Goal: Navigation & Orientation: Find specific page/section

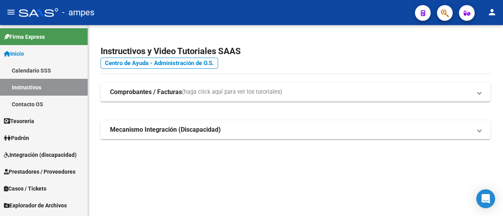
click at [315, 133] on mat-panel-title "Mecanismo Integración (Discapacidad)" at bounding box center [290, 130] width 361 height 9
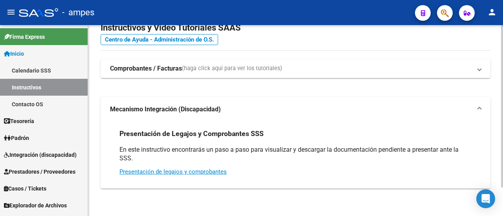
scroll to position [34, 0]
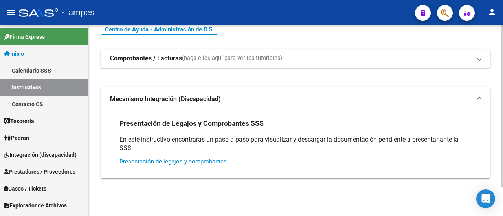
click at [189, 162] on link "Presentación de legajos y comprobantes" at bounding box center [172, 161] width 107 height 7
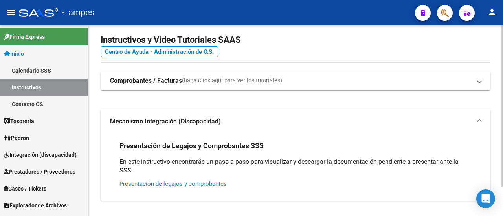
scroll to position [0, 0]
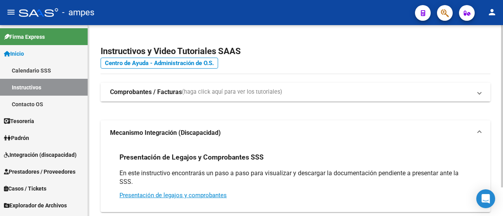
click at [231, 96] on span "(haga click aquí para ver los tutoriales)" at bounding box center [232, 92] width 100 height 9
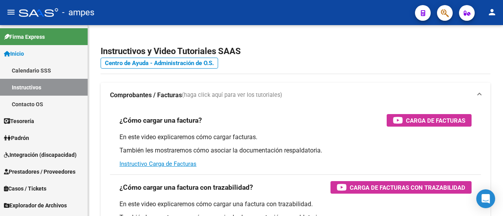
click at [51, 170] on span "Prestadores / Proveedores" at bounding box center [39, 172] width 71 height 9
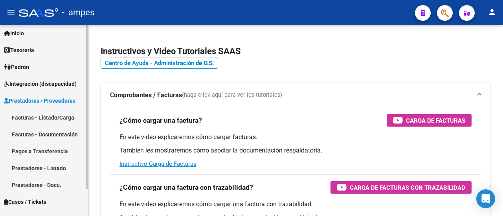
scroll to position [31, 0]
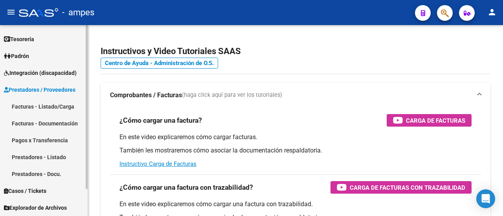
click at [37, 90] on span "Prestadores / Proveedores" at bounding box center [39, 90] width 71 height 9
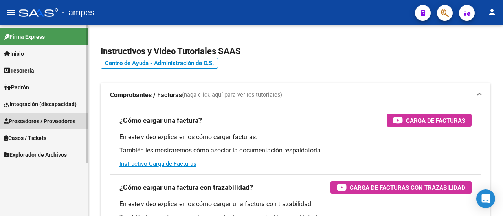
scroll to position [0, 0]
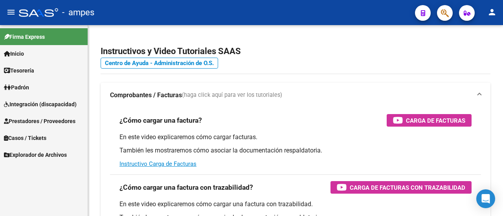
click at [40, 68] on link "Tesorería" at bounding box center [44, 70] width 88 height 17
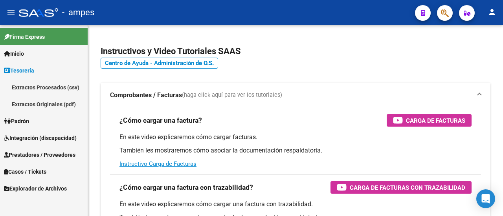
click at [40, 68] on link "Tesorería" at bounding box center [44, 70] width 88 height 17
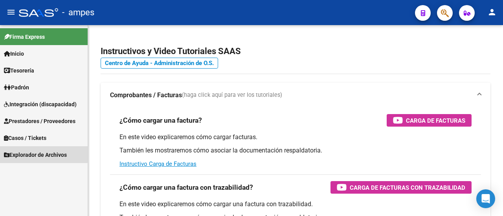
click at [35, 154] on span "Explorador de Archivos" at bounding box center [35, 155] width 63 height 9
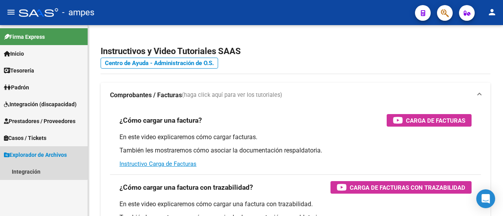
click at [35, 154] on span "Explorador de Archivos" at bounding box center [35, 155] width 63 height 9
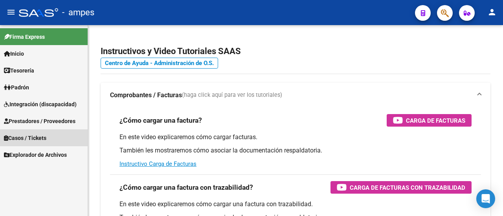
click at [39, 138] on span "Casos / Tickets" at bounding box center [25, 138] width 42 height 9
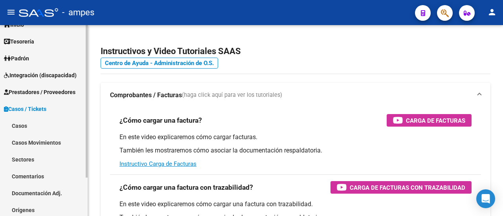
scroll to position [48, 0]
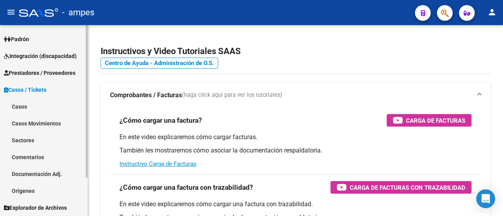
click at [42, 87] on span "Casos / Tickets" at bounding box center [25, 90] width 42 height 9
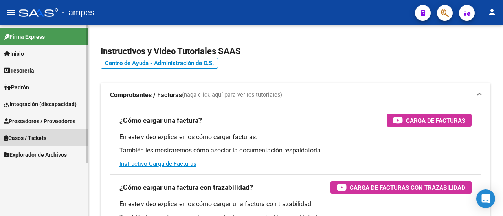
scroll to position [0, 0]
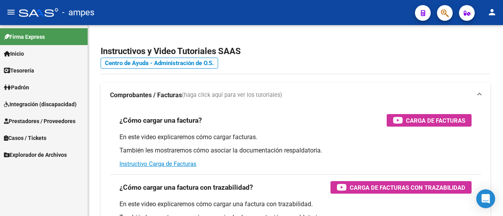
click at [46, 124] on span "Prestadores / Proveedores" at bounding box center [39, 121] width 71 height 9
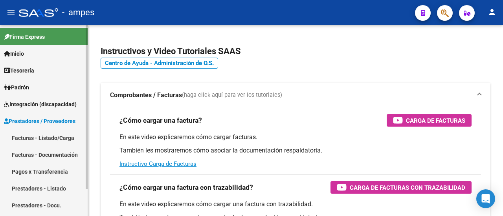
scroll to position [31, 0]
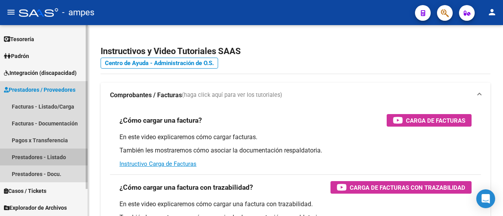
click at [43, 157] on link "Prestadores - Listado" at bounding box center [44, 157] width 88 height 17
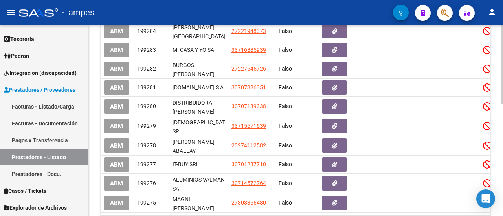
scroll to position [194, 0]
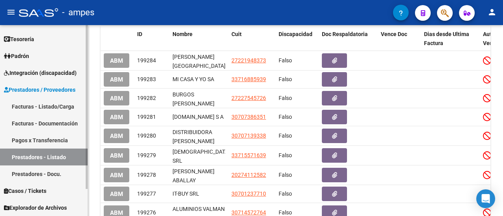
click at [17, 89] on span "Prestadores / Proveedores" at bounding box center [39, 90] width 71 height 9
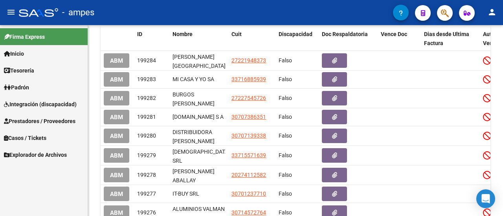
scroll to position [0, 0]
click at [33, 74] on span "Tesorería" at bounding box center [19, 70] width 30 height 9
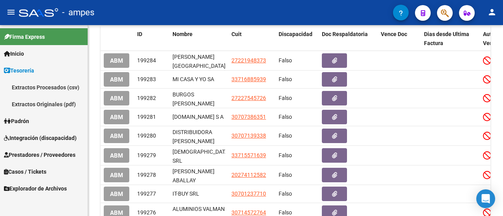
click at [33, 74] on span "Tesorería" at bounding box center [19, 70] width 30 height 9
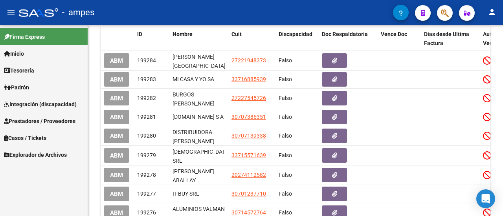
click at [21, 53] on span "Inicio" at bounding box center [14, 53] width 20 height 9
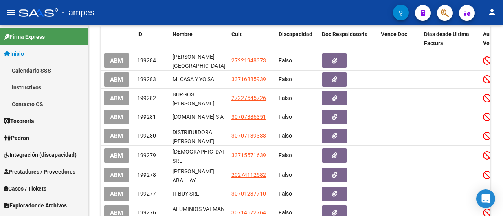
click at [29, 87] on link "Instructivos" at bounding box center [44, 87] width 88 height 17
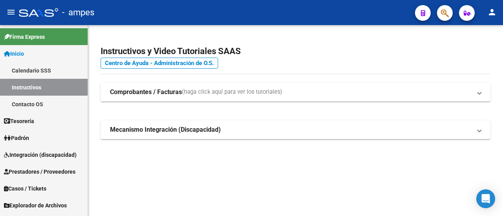
click at [24, 53] on span "Inicio" at bounding box center [14, 53] width 20 height 9
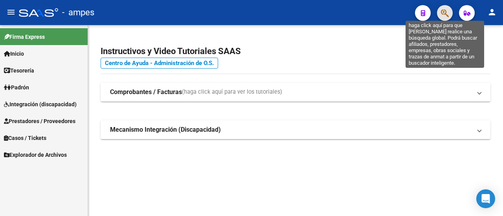
click at [441, 11] on icon "button" at bounding box center [445, 13] width 8 height 9
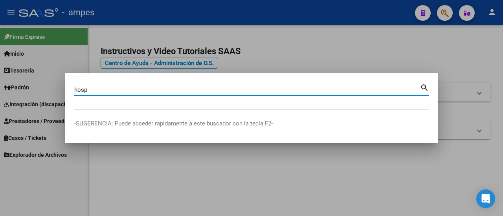
type input "hosp"
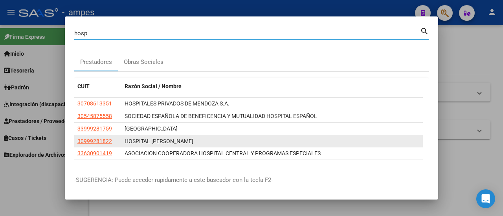
scroll to position [29, 0]
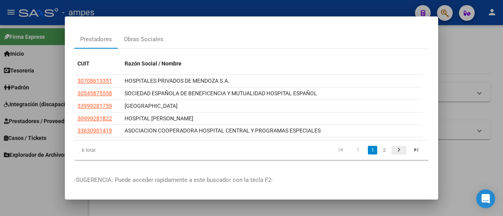
click at [397, 147] on icon "go to next page" at bounding box center [399, 151] width 10 height 9
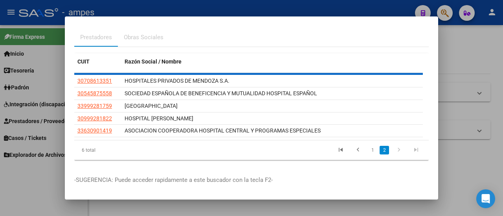
scroll to position [0, 0]
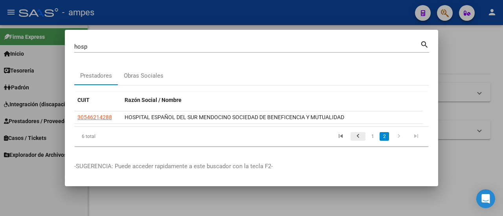
click at [361, 137] on icon "go to previous page" at bounding box center [358, 137] width 10 height 9
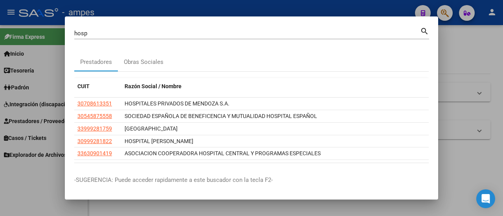
click at [50, 185] on div at bounding box center [251, 108] width 503 height 216
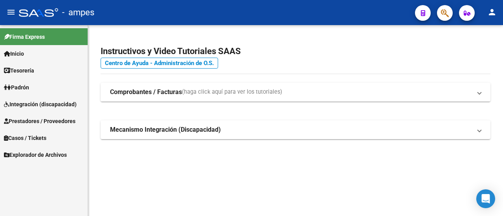
click at [50, 104] on span "Integración (discapacidad)" at bounding box center [40, 104] width 73 height 9
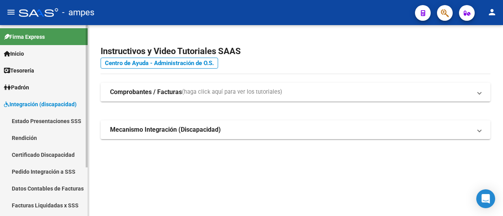
scroll to position [39, 0]
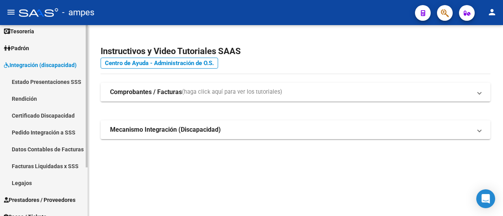
click at [28, 72] on link "Integración (discapacidad)" at bounding box center [44, 65] width 88 height 17
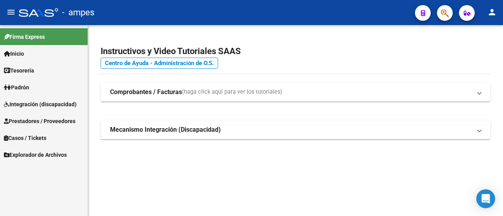
scroll to position [0, 0]
click at [41, 122] on span "Prestadores / Proveedores" at bounding box center [39, 121] width 71 height 9
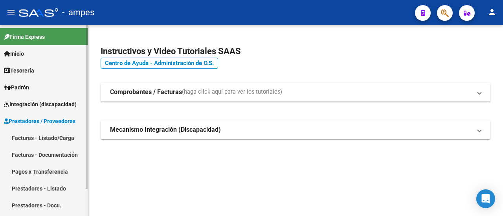
scroll to position [31, 0]
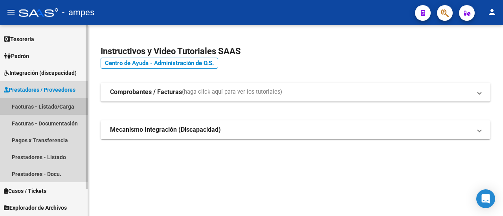
click at [49, 105] on link "Facturas - Listado/Carga" at bounding box center [44, 106] width 88 height 17
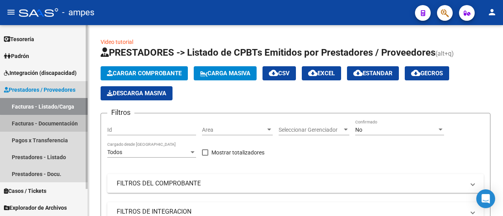
click at [52, 125] on link "Facturas - Documentación" at bounding box center [44, 123] width 88 height 17
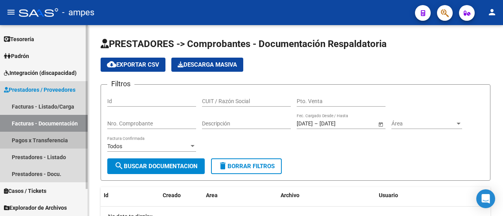
click at [46, 144] on link "Pagos x Transferencia" at bounding box center [44, 140] width 88 height 17
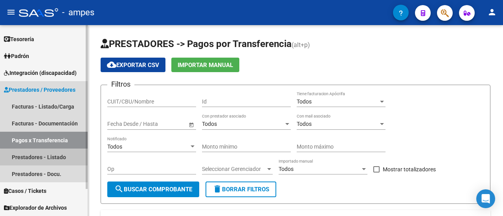
click at [44, 160] on link "Prestadores - Listado" at bounding box center [44, 157] width 88 height 17
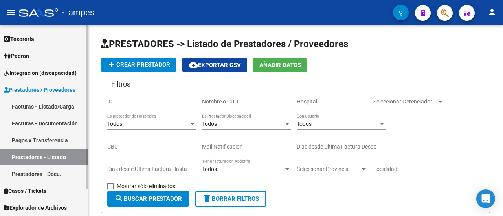
click at [43, 172] on link "Prestadores - Docu." at bounding box center [44, 174] width 88 height 17
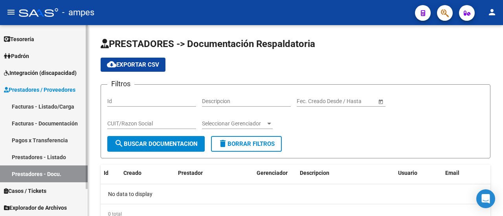
click at [42, 88] on span "Prestadores / Proveedores" at bounding box center [39, 90] width 71 height 9
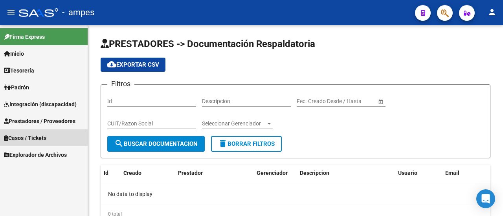
click at [40, 136] on span "Casos / Tickets" at bounding box center [25, 138] width 42 height 9
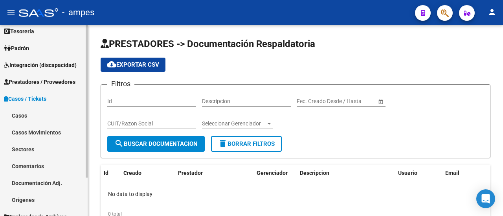
scroll to position [9, 0]
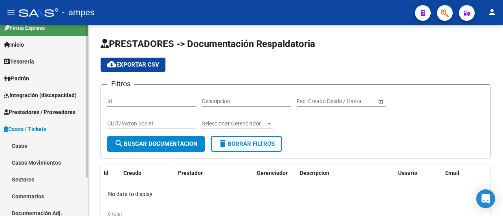
click at [25, 172] on link "Sectores" at bounding box center [44, 179] width 88 height 17
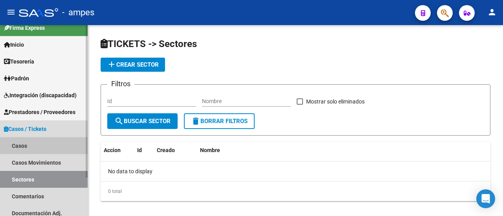
click at [24, 143] on link "Casos" at bounding box center [44, 145] width 88 height 17
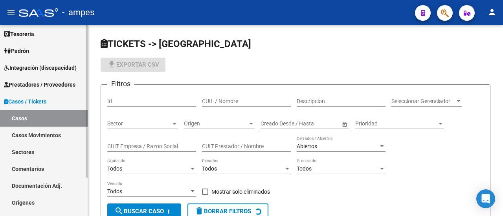
scroll to position [48, 0]
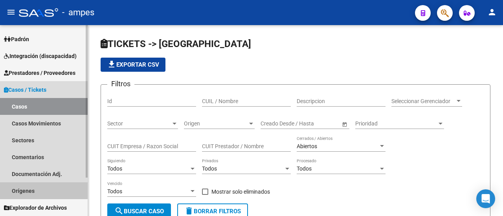
click at [31, 190] on link "Orígenes" at bounding box center [44, 191] width 88 height 17
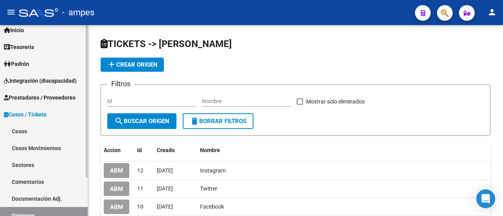
scroll to position [48, 0]
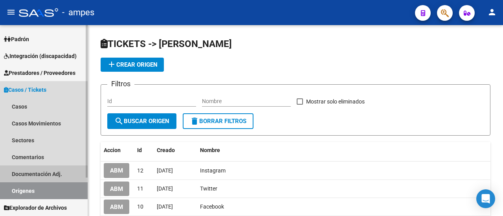
click at [37, 174] on link "Documentación Adj." at bounding box center [44, 174] width 88 height 17
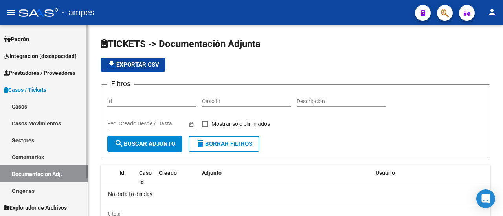
click at [34, 159] on link "Comentarios" at bounding box center [44, 157] width 88 height 17
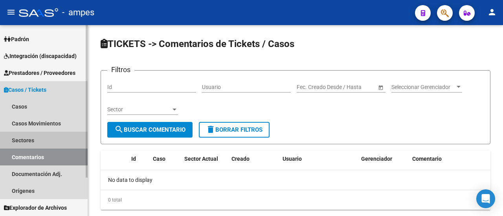
click at [35, 140] on link "Sectores" at bounding box center [44, 140] width 88 height 17
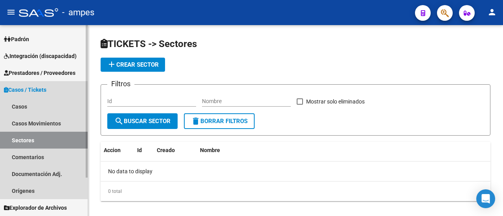
click at [30, 90] on span "Casos / Tickets" at bounding box center [25, 90] width 42 height 9
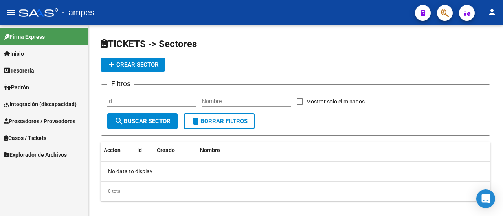
click at [44, 157] on span "Explorador de Archivos" at bounding box center [35, 155] width 63 height 9
click at [35, 173] on link "Integración" at bounding box center [44, 171] width 88 height 17
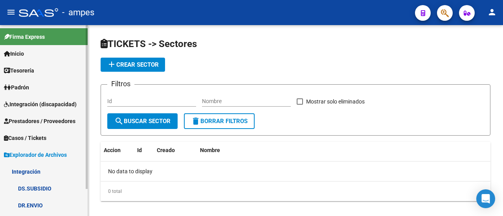
scroll to position [31, 0]
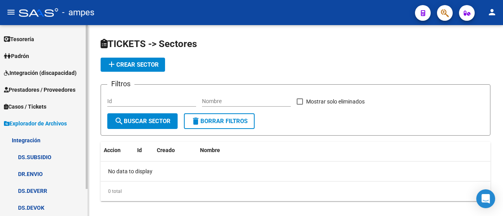
click at [40, 120] on span "Explorador de Archivos" at bounding box center [35, 123] width 63 height 9
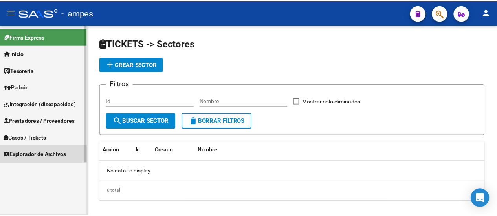
scroll to position [0, 0]
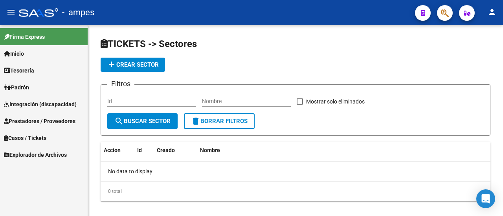
click at [29, 89] on span "Padrón" at bounding box center [16, 87] width 25 height 9
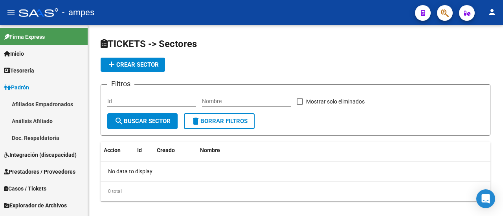
click at [35, 117] on link "Análisis Afiliado" at bounding box center [44, 121] width 88 height 17
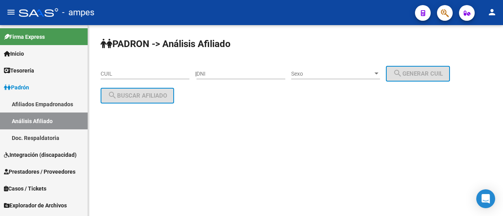
click at [38, 105] on link "Afiliados Empadronados" at bounding box center [44, 104] width 88 height 17
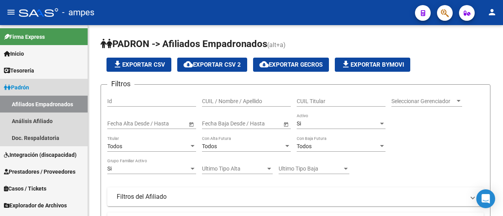
click at [29, 88] on span "Padrón" at bounding box center [16, 87] width 25 height 9
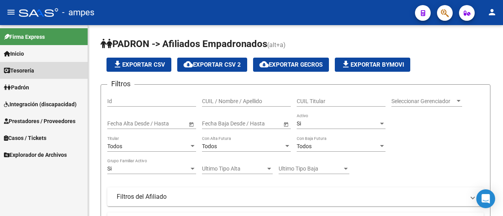
click at [31, 70] on span "Tesorería" at bounding box center [19, 70] width 30 height 9
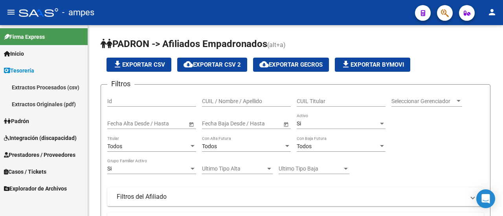
click at [31, 70] on span "Tesorería" at bounding box center [19, 70] width 30 height 9
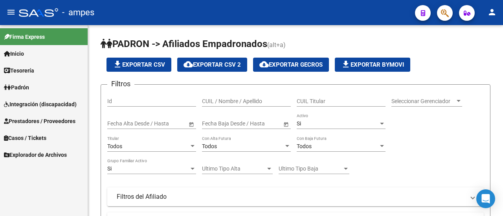
click at [33, 55] on link "Inicio" at bounding box center [44, 53] width 88 height 17
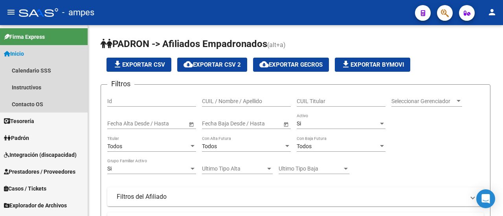
click at [31, 55] on link "Inicio" at bounding box center [44, 53] width 88 height 17
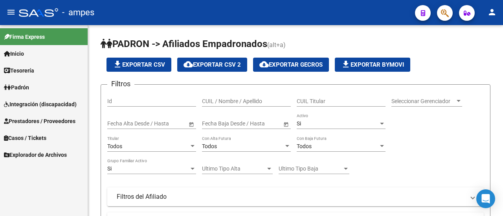
click at [490, 13] on mat-icon "person" at bounding box center [491, 11] width 9 height 9
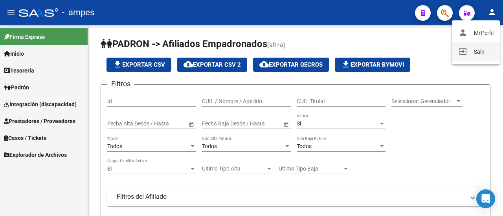
click at [480, 51] on button "exit_to_app Salir" at bounding box center [476, 51] width 48 height 19
